Goal: Transaction & Acquisition: Purchase product/service

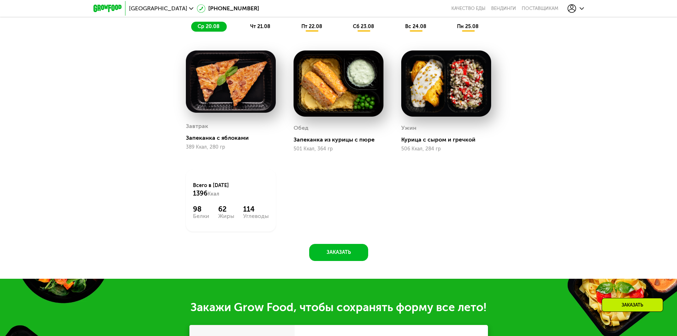
scroll to position [309, 0]
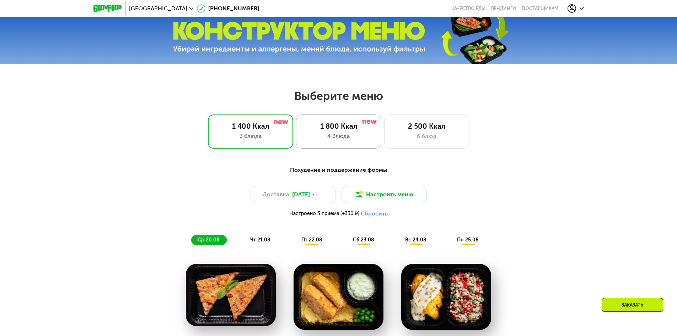
click at [356, 139] on div "4 блюда" at bounding box center [338, 136] width 70 height 9
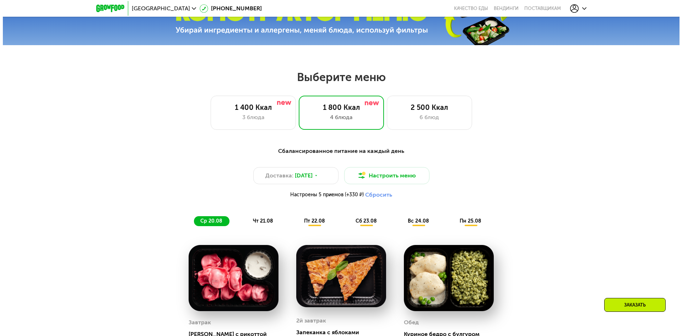
scroll to position [345, 0]
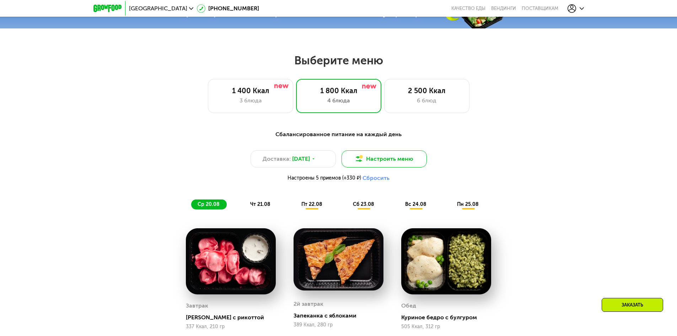
click at [415, 165] on button "Настроить меню" at bounding box center [384, 158] width 85 height 17
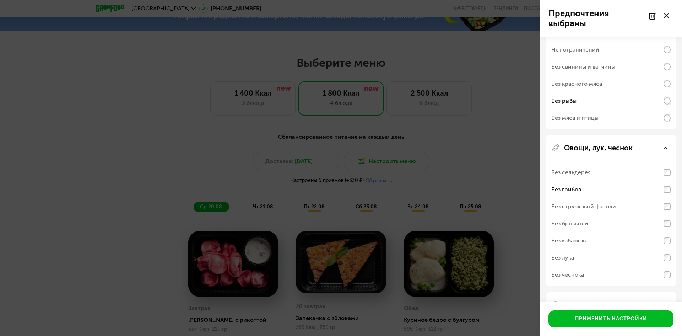
scroll to position [224, 0]
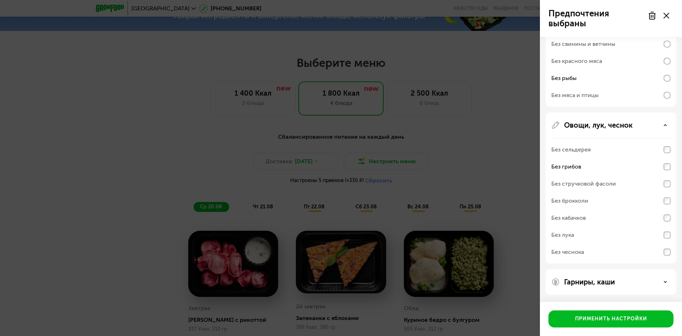
click at [656, 280] on div "Гарниры, каши" at bounding box center [611, 282] width 119 height 9
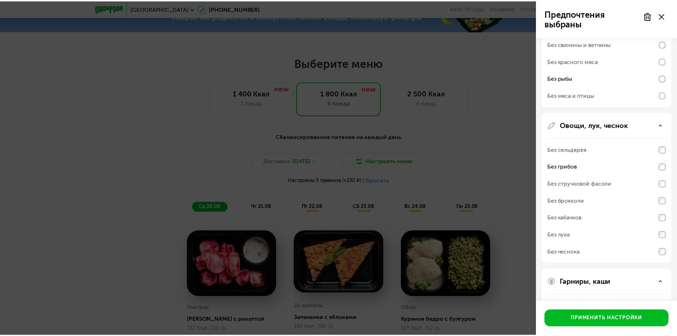
scroll to position [315, 0]
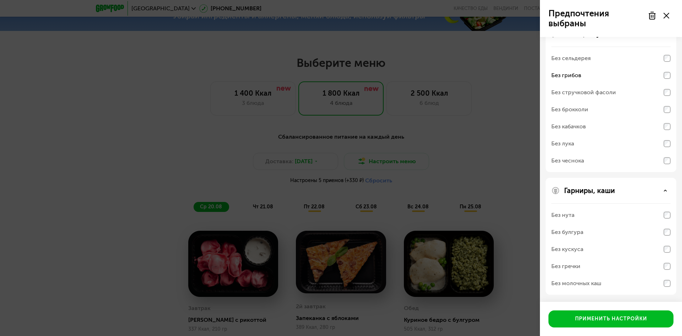
click at [636, 241] on div "Без кускуса" at bounding box center [611, 249] width 119 height 17
click at [624, 220] on div "Без нута" at bounding box center [611, 214] width 119 height 17
click at [668, 225] on div "Без булгура" at bounding box center [611, 232] width 119 height 17
click at [495, 159] on div "Предпочтения выбраны Аллергены Без творога Без орехов Без меда Без морепродукто…" at bounding box center [341, 168] width 682 height 336
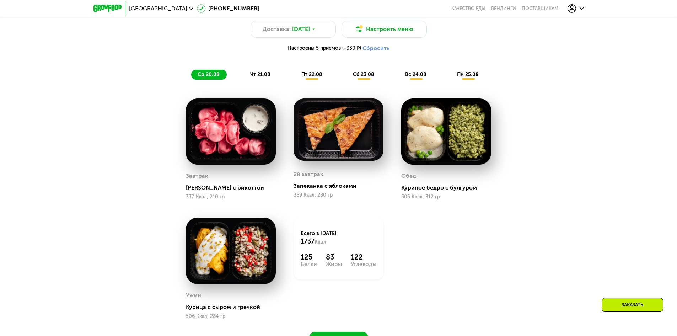
scroll to position [487, 0]
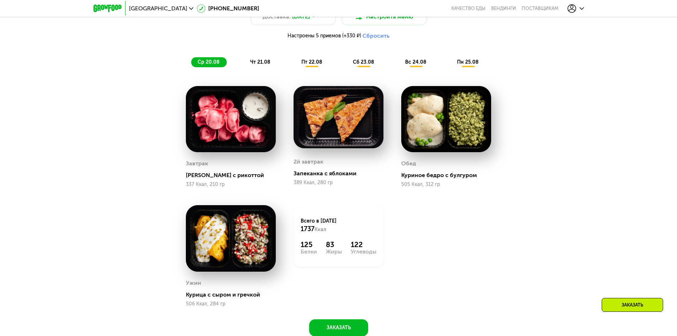
click at [305, 64] on span "пт 22.08" at bounding box center [311, 62] width 21 height 6
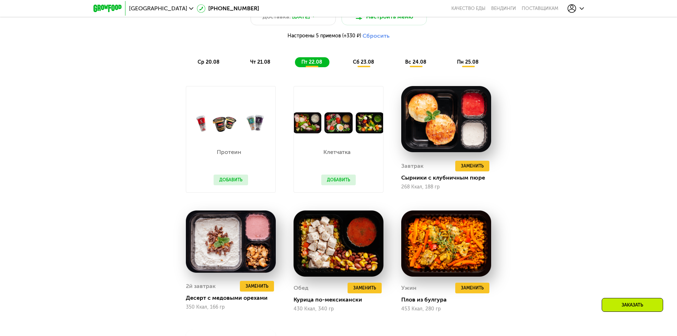
click at [350, 179] on button "Добавить" at bounding box center [338, 179] width 34 height 11
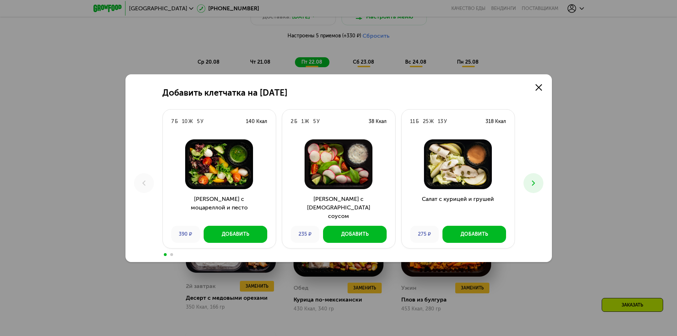
click at [535, 184] on icon at bounding box center [533, 183] width 9 height 9
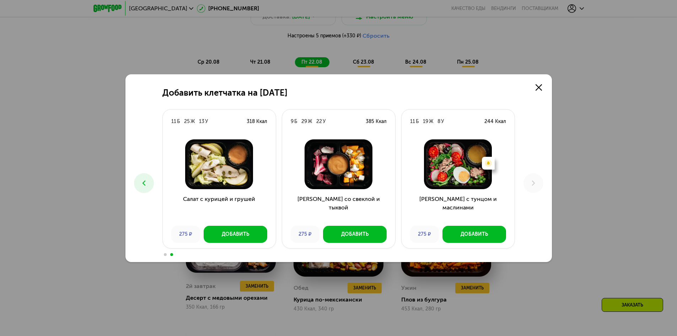
click at [141, 186] on icon at bounding box center [144, 183] width 9 height 9
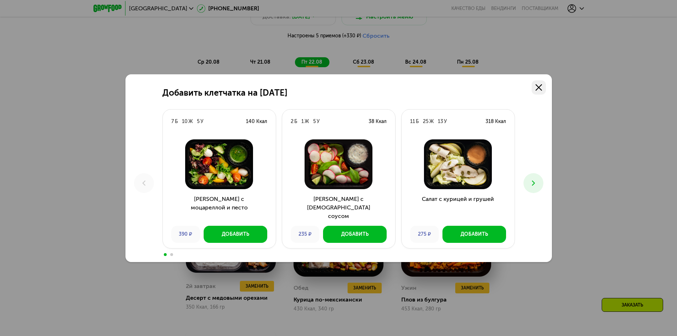
click at [538, 86] on use at bounding box center [539, 87] width 6 height 6
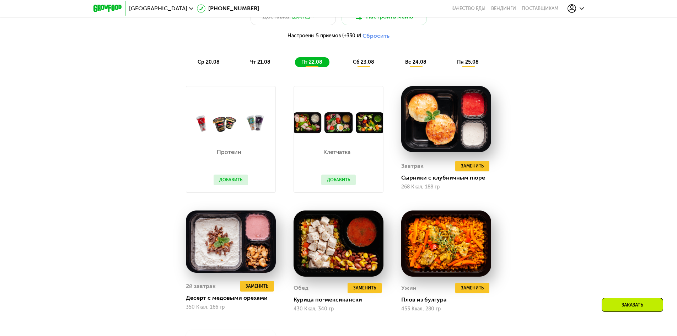
scroll to position [380, 0]
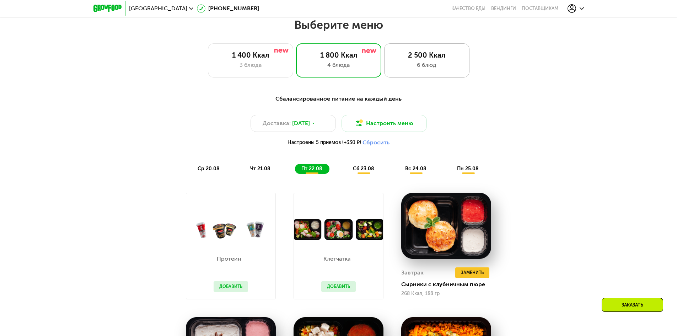
click at [426, 69] on div "6 блюд" at bounding box center [427, 65] width 70 height 9
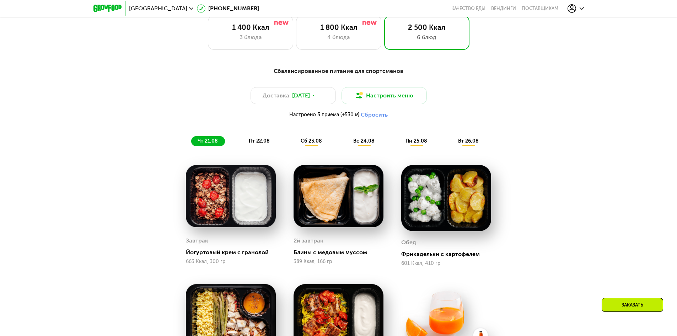
scroll to position [345, 0]
